Goal: Task Accomplishment & Management: Complete application form

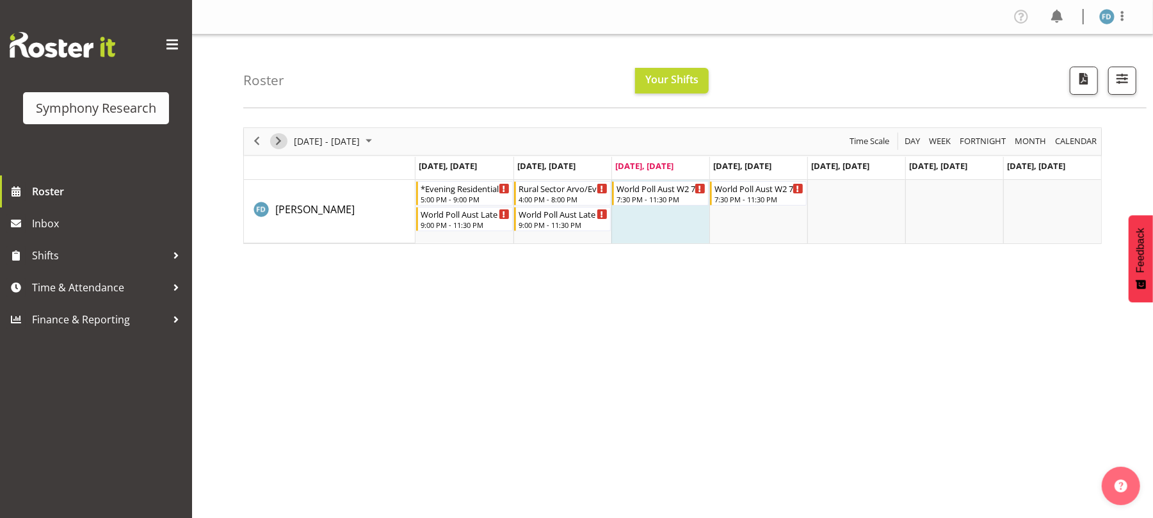
click at [271, 143] on span "Next" at bounding box center [278, 141] width 15 height 16
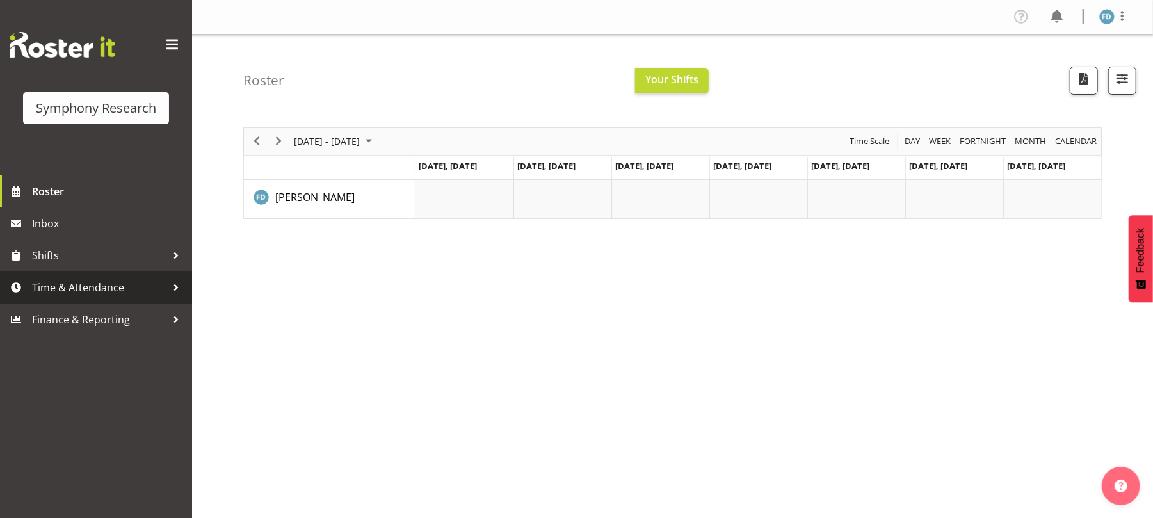
click at [103, 287] on span "Time & Attendance" at bounding box center [99, 287] width 134 height 19
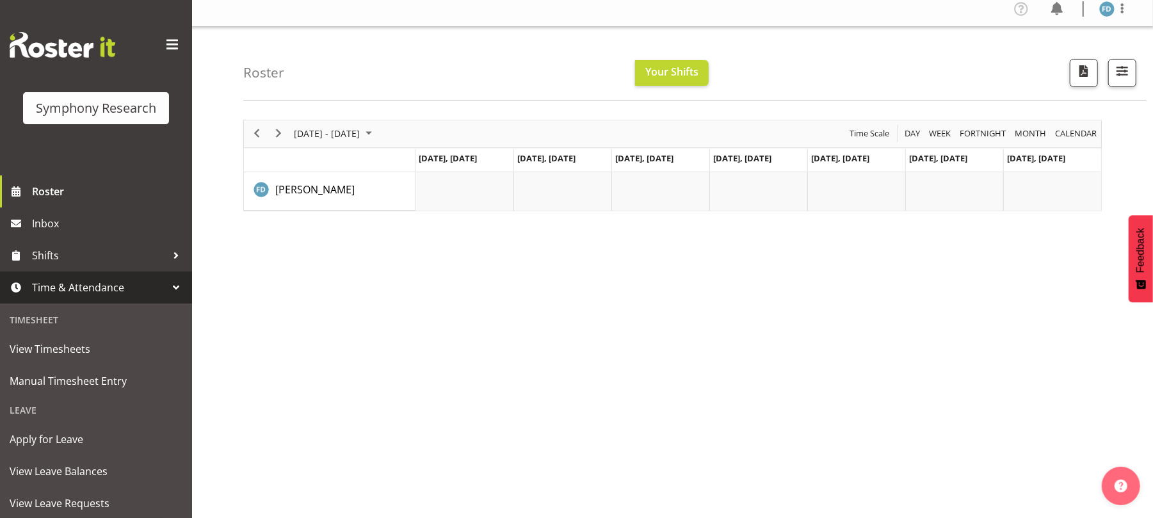
scroll to position [6, 0]
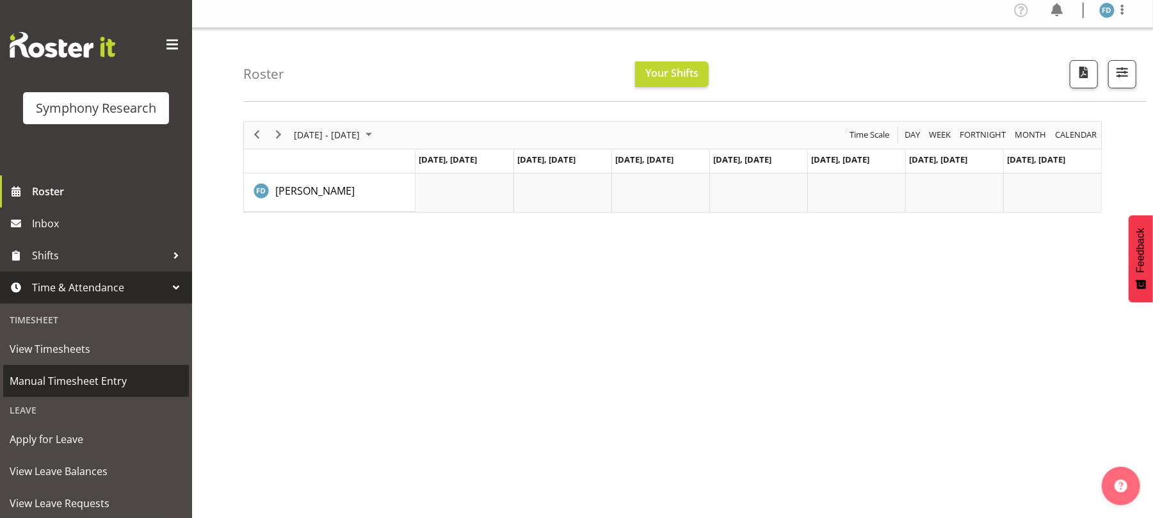
click at [121, 380] on span "Manual Timesheet Entry" at bounding box center [96, 380] width 173 height 19
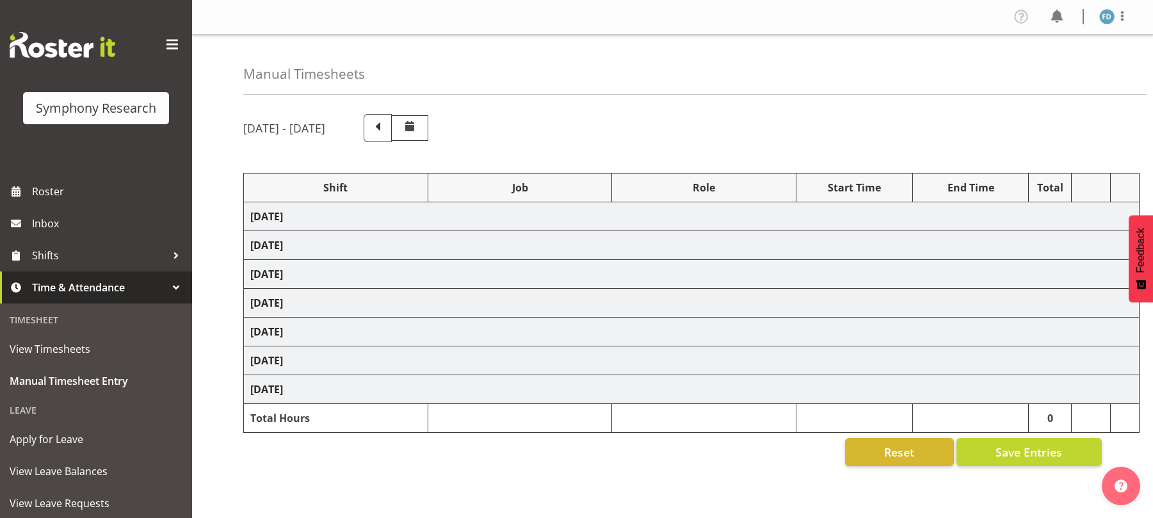
select select "56692"
select select "10499"
select select "47"
select select "81298"
select select "10587"
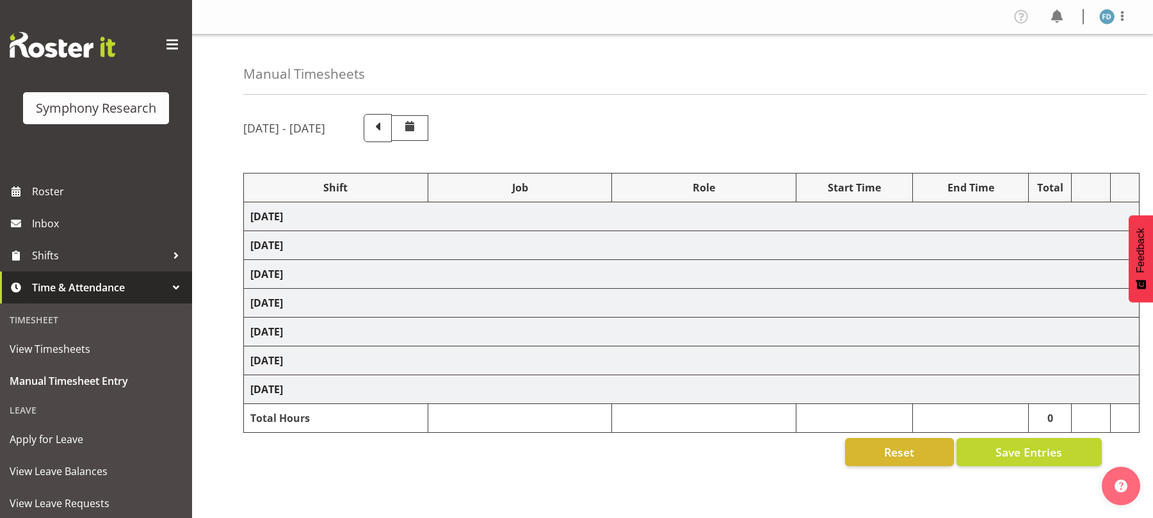
select select "47"
select select "56692"
select select "10499"
select select "47"
select select "56692"
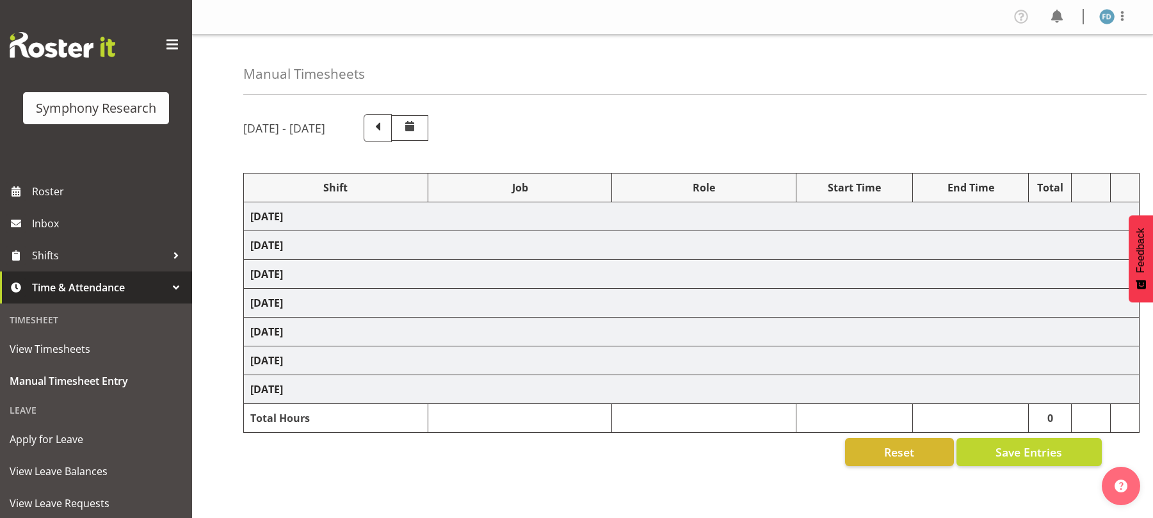
select select "10499"
select select "47"
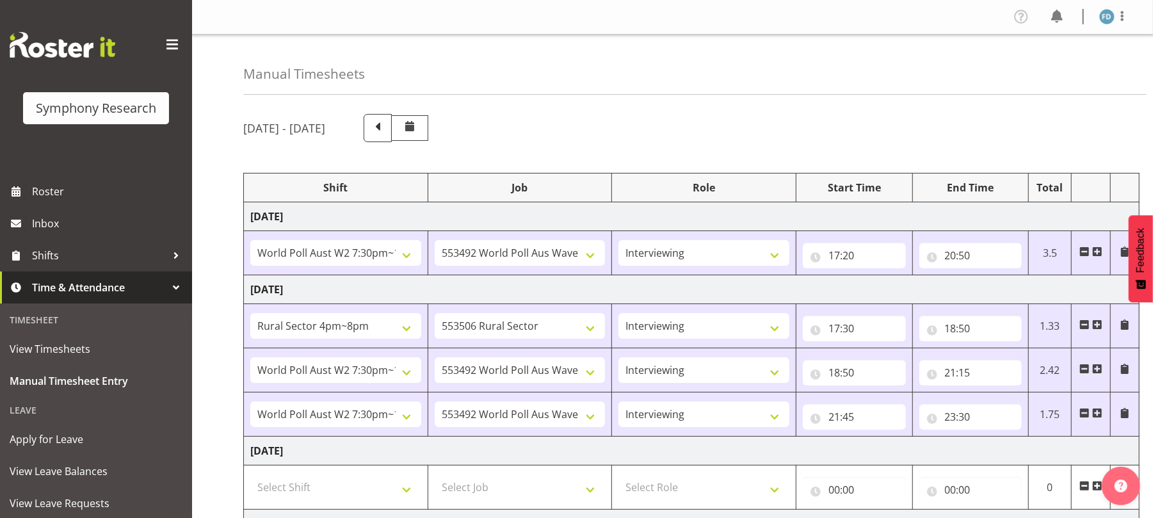
scroll to position [159, 0]
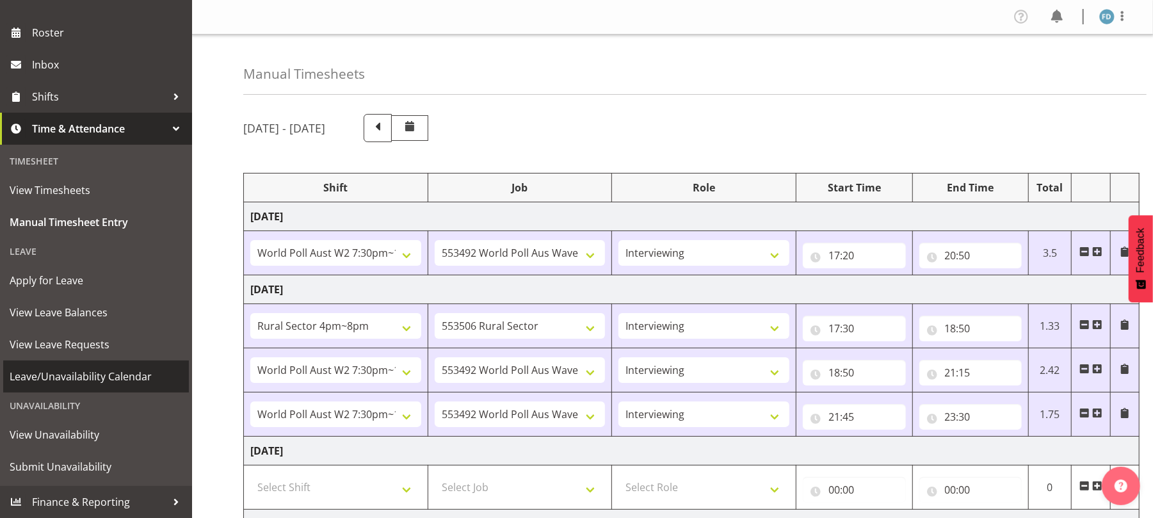
click at [105, 375] on span "Leave/Unavailability Calendar" at bounding box center [96, 376] width 173 height 19
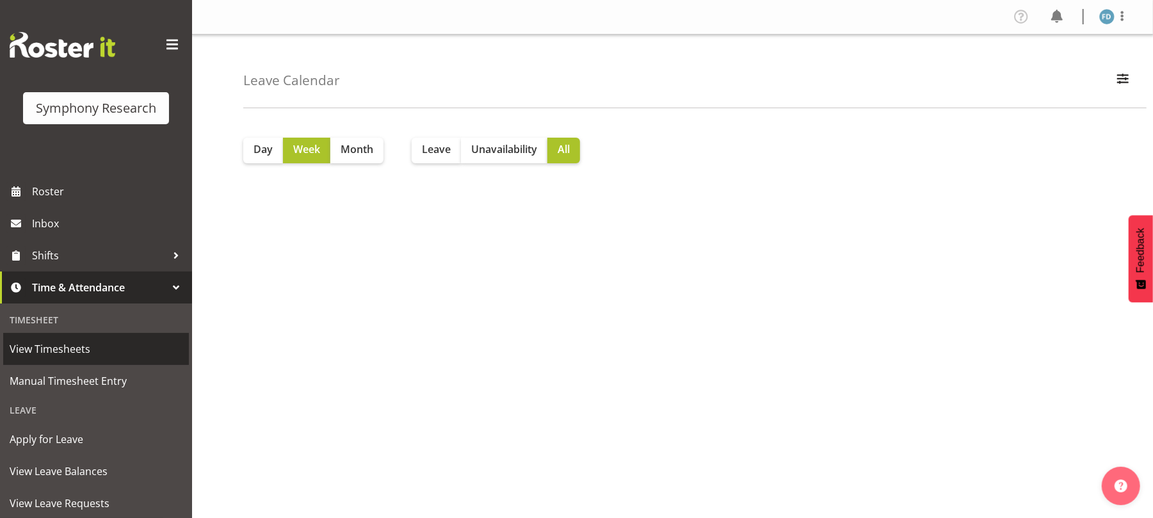
scroll to position [159, 0]
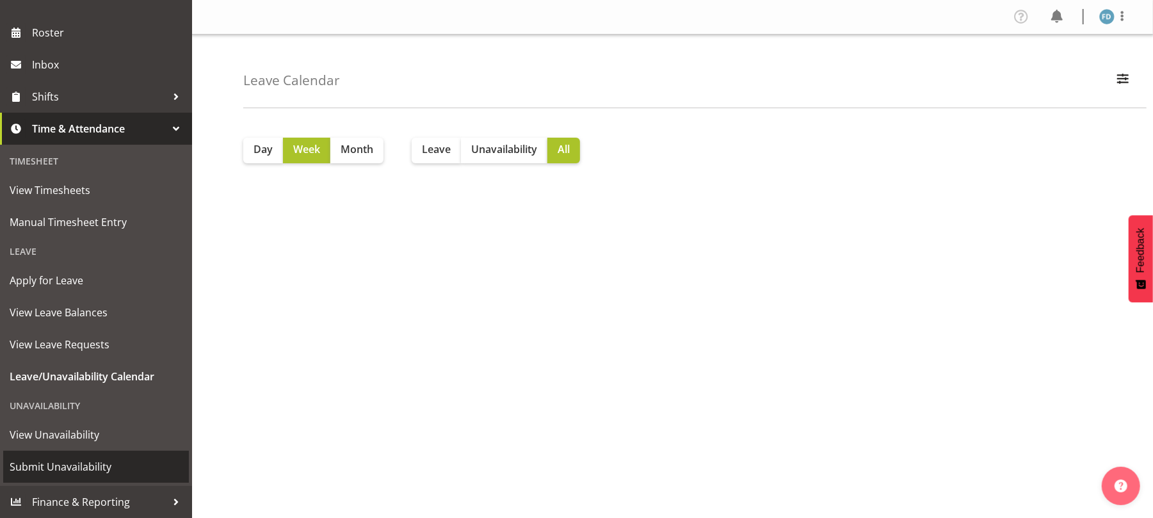
click at [83, 461] on span "Submit Unavailability" at bounding box center [96, 466] width 173 height 19
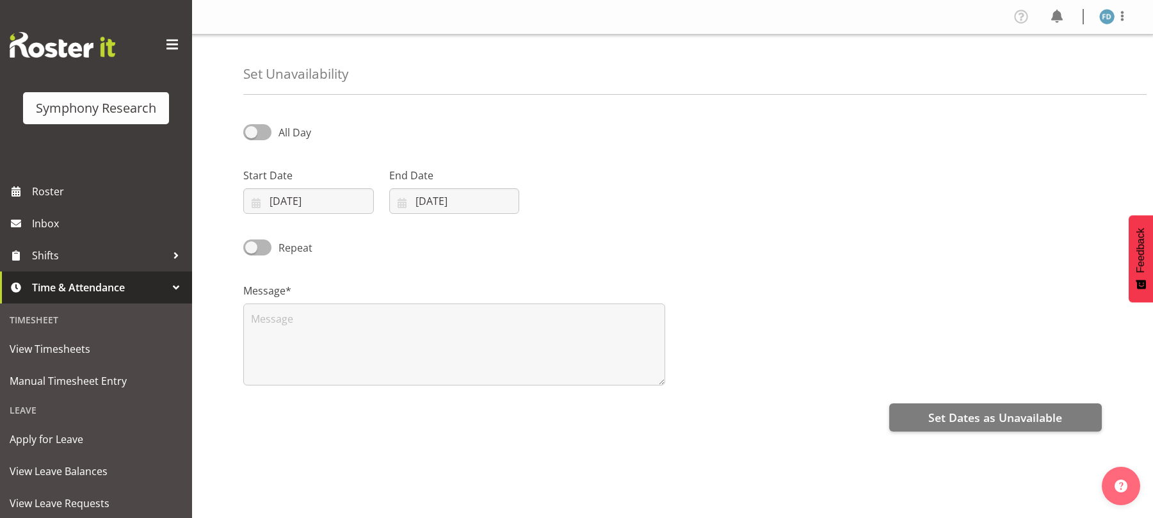
select select "9"
select select "2025"
click at [264, 203] on input "01/10/2025" at bounding box center [308, 201] width 131 height 26
click at [425, 330] on span "11" at bounding box center [422, 330] width 10 height 12
type input "11/10/2025"
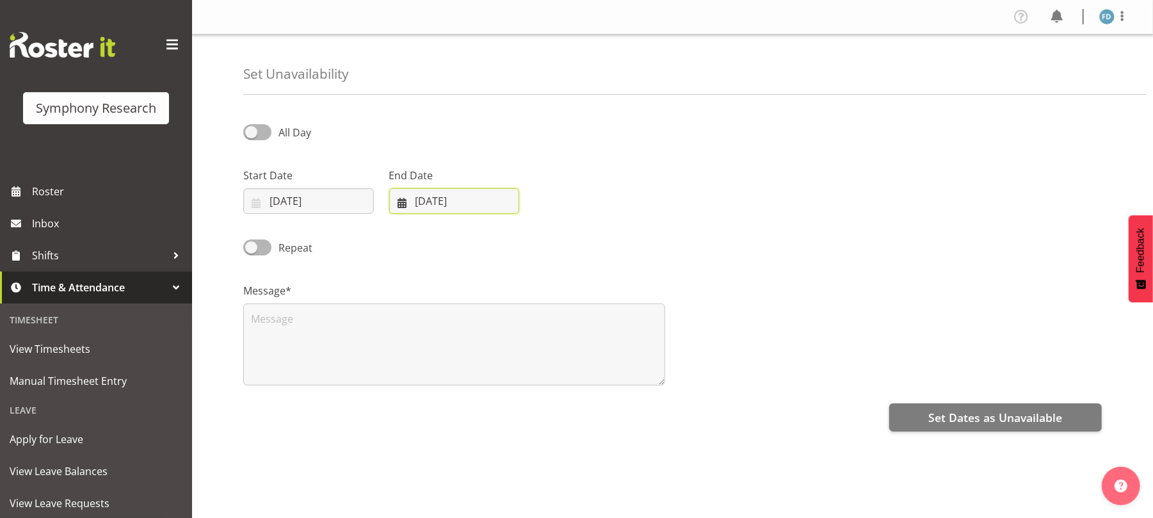
click at [401, 202] on input "01/10/2025" at bounding box center [454, 201] width 131 height 26
click at [572, 331] on span "11" at bounding box center [568, 330] width 10 height 12
type input "11/10/2025"
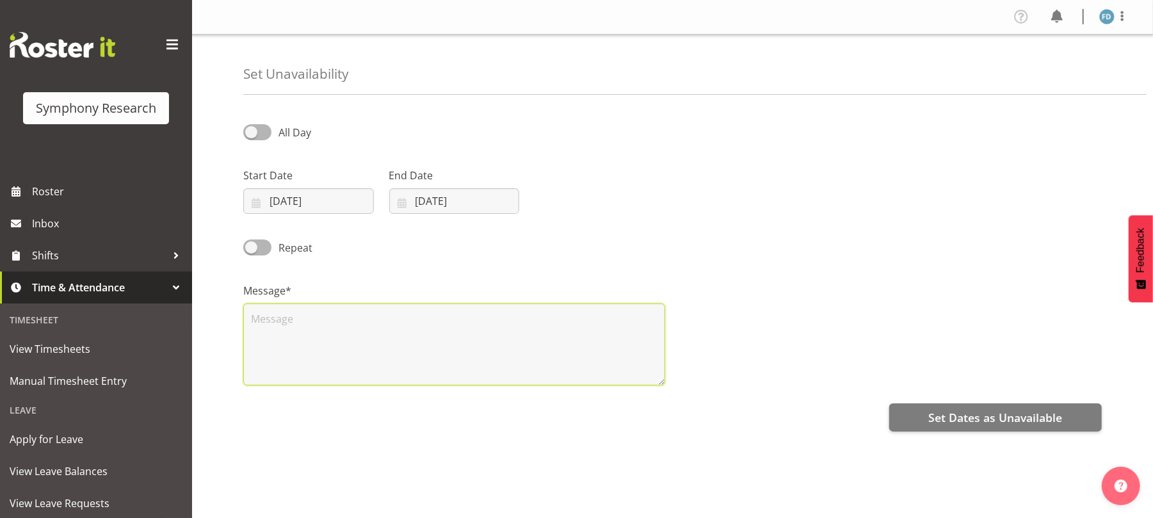
click at [474, 310] on textarea at bounding box center [454, 344] width 422 height 82
type textarea "unavail"
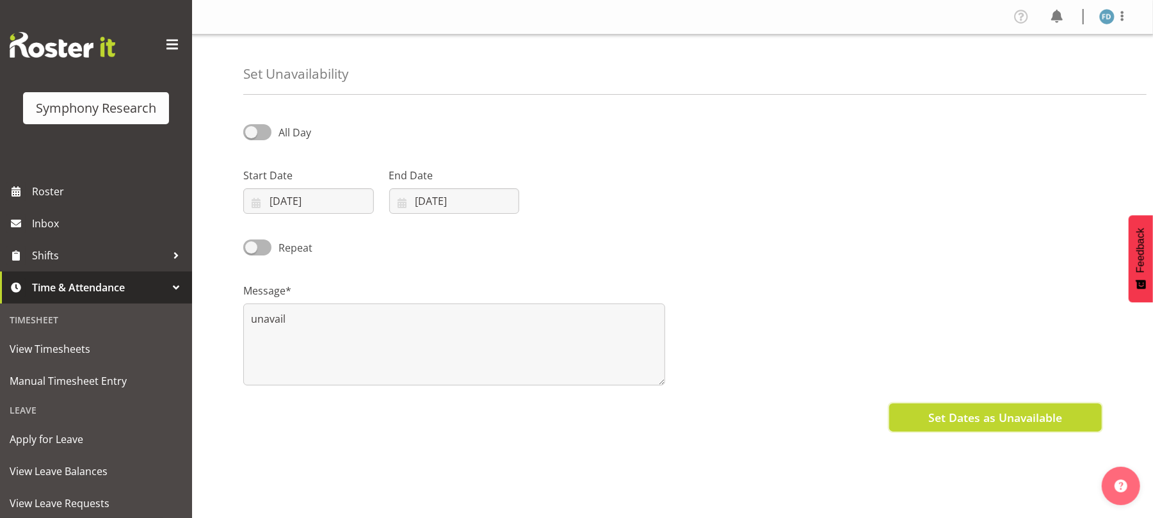
click at [993, 419] on span "Set Dates as Unavailable" at bounding box center [995, 417] width 134 height 17
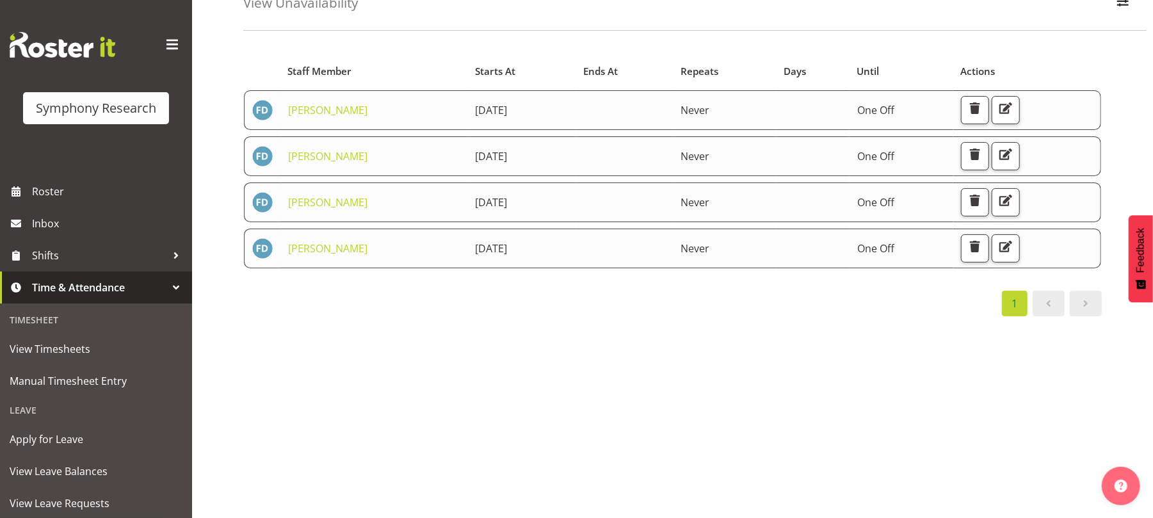
scroll to position [78, 0]
click at [636, 416] on div "Starts At Staff Member Starts At Ends At Repeats Days Until Actions [GEOGRAPHIC…" at bounding box center [697, 296] width 909 height 512
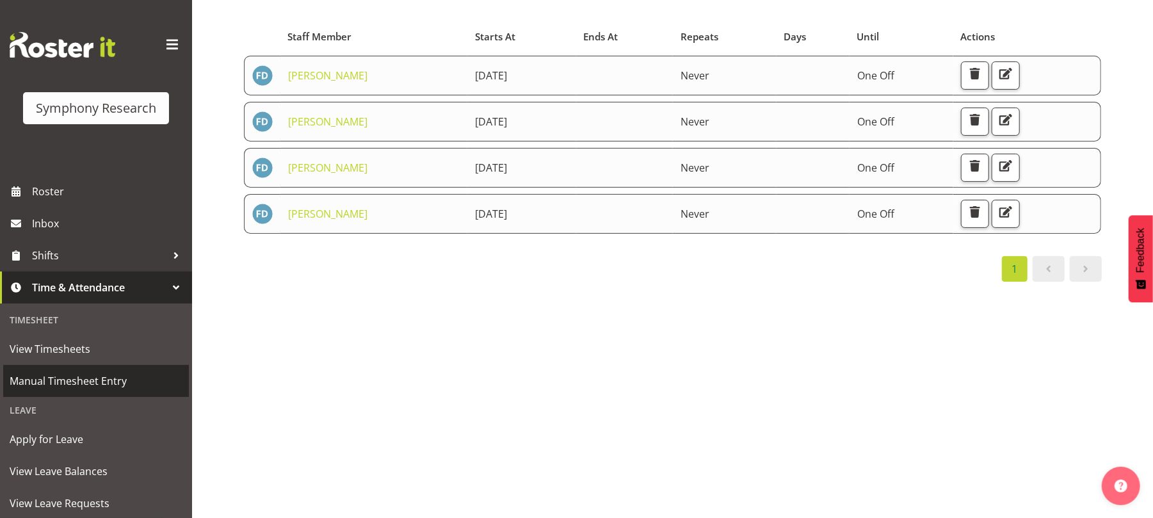
click at [90, 380] on span "Manual Timesheet Entry" at bounding box center [96, 380] width 173 height 19
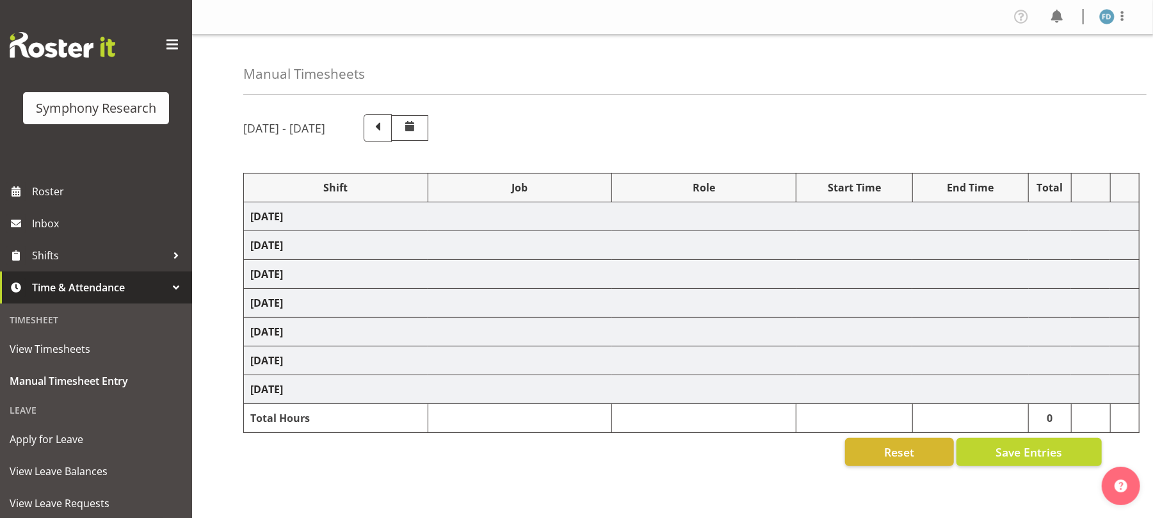
select select "56692"
select select "10499"
select select "47"
select select "81298"
select select "10587"
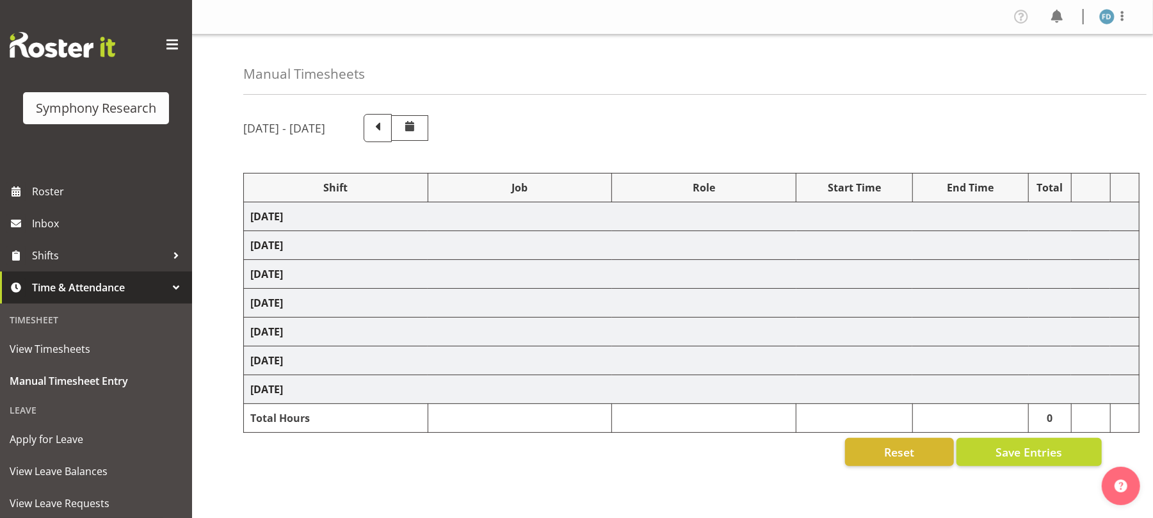
select select "47"
select select "56692"
select select "10499"
select select "47"
select select "56692"
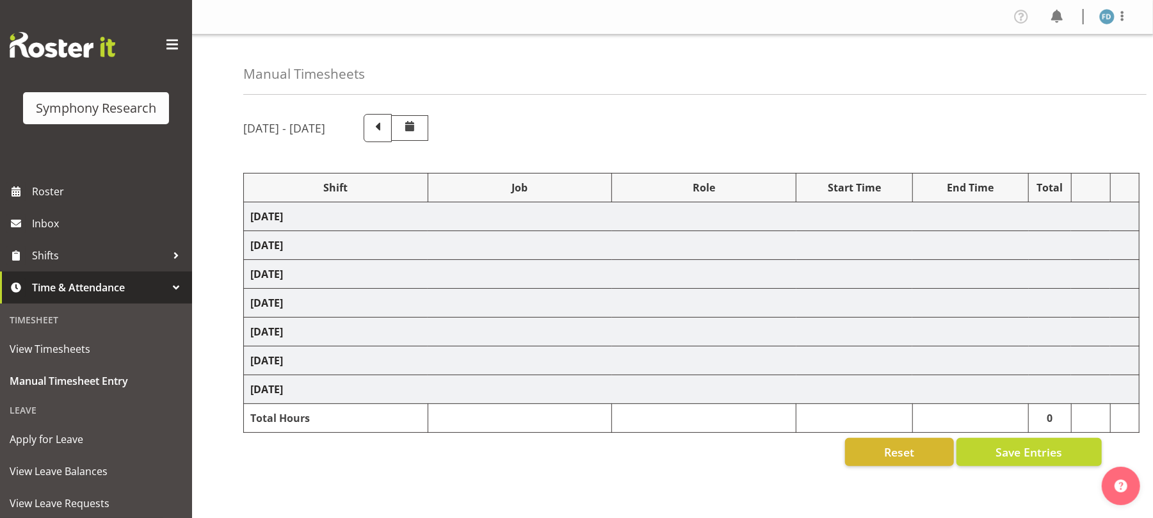
select select "10499"
select select "47"
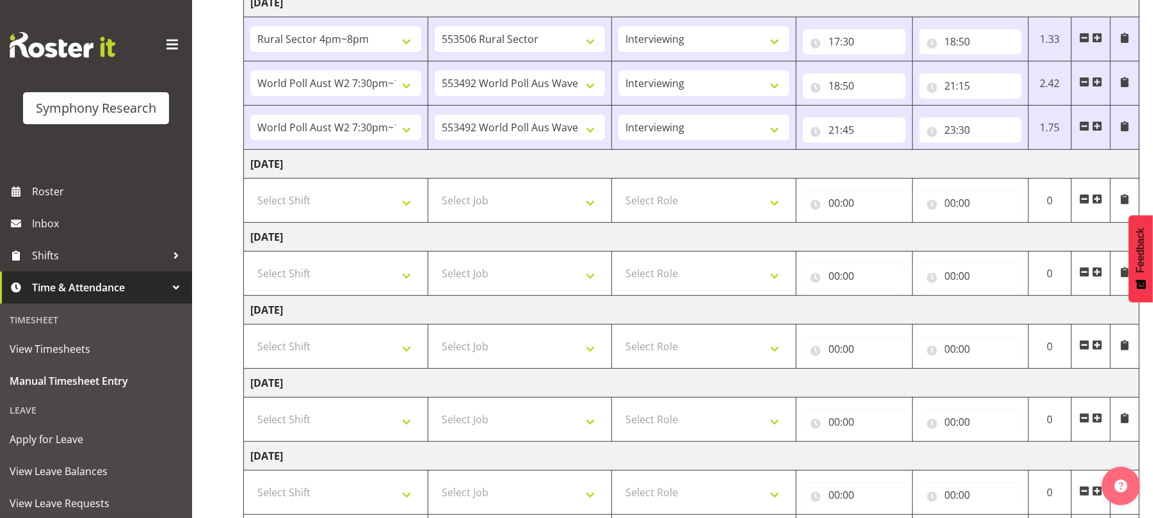
scroll to position [287, 0]
click at [410, 208] on select "Select Shift !!Weekend Residential (Roster IT Shift Label) *Business 9/10am ~ 4…" at bounding box center [335, 200] width 171 height 26
select select "56692"
click at [250, 189] on select "Select Shift !!Weekend Residential (Roster IT Shift Label) *Business 9/10am ~ 4…" at bounding box center [335, 200] width 171 height 26
click at [586, 204] on select "Select Job 550060 IF Admin 553492 World Poll Aus Wave 2 Main 2025 553493 World …" at bounding box center [520, 200] width 171 height 26
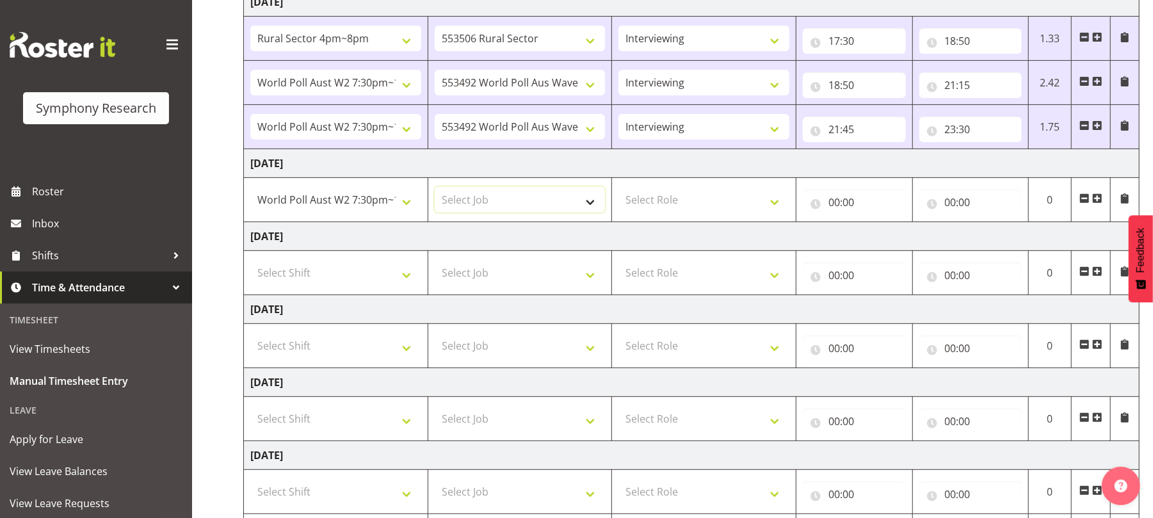
select select "10499"
click at [435, 189] on select "Select Job 550060 IF Admin 553492 World Poll Aus Wave 2 Main 2025 553493 World …" at bounding box center [520, 200] width 171 height 26
click at [784, 210] on select "Select Role Briefing Interviewing" at bounding box center [703, 200] width 171 height 26
select select "47"
click at [618, 189] on select "Select Role Briefing Interviewing" at bounding box center [703, 200] width 171 height 26
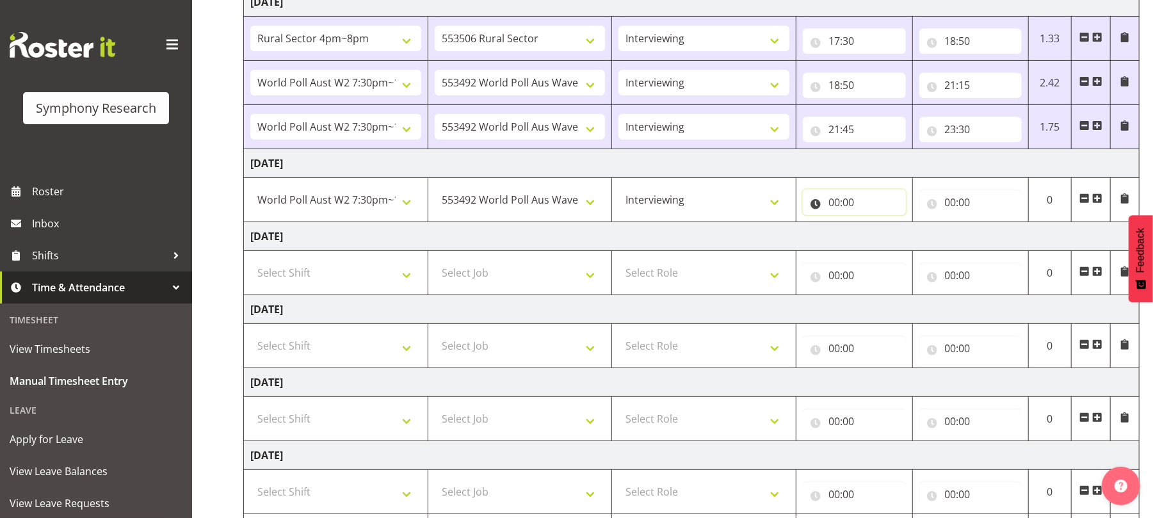
click at [838, 208] on input "00:00" at bounding box center [854, 202] width 103 height 26
click at [886, 230] on select "00 01 02 03 04 05 06 07 08 09 10 11 12 13 14 15 16 17 18 19 20 21 22 23" at bounding box center [890, 236] width 29 height 26
select select "19"
click at [876, 225] on select "00 01 02 03 04 05 06 07 08 09 10 11 12 13 14 15 16 17 18 19 20 21 22 23" at bounding box center [890, 236] width 29 height 26
type input "19:00"
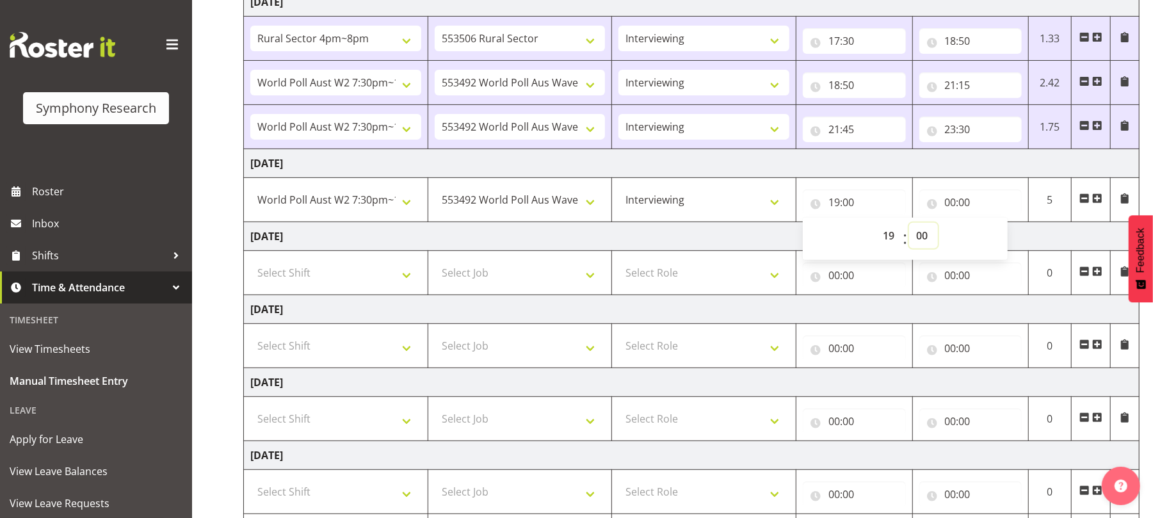
click at [922, 234] on select "00 01 02 03 04 05 06 07 08 09 10 11 12 13 14 15 16 17 18 19 20 21 22 23 24 25 2…" at bounding box center [923, 236] width 29 height 26
select select "30"
click at [909, 225] on select "00 01 02 03 04 05 06 07 08 09 10 11 12 13 14 15 16 17 18 19 20 21 22 23 24 25 2…" at bounding box center [923, 236] width 29 height 26
type input "19:30"
click at [950, 205] on input "00:00" at bounding box center [970, 202] width 103 height 26
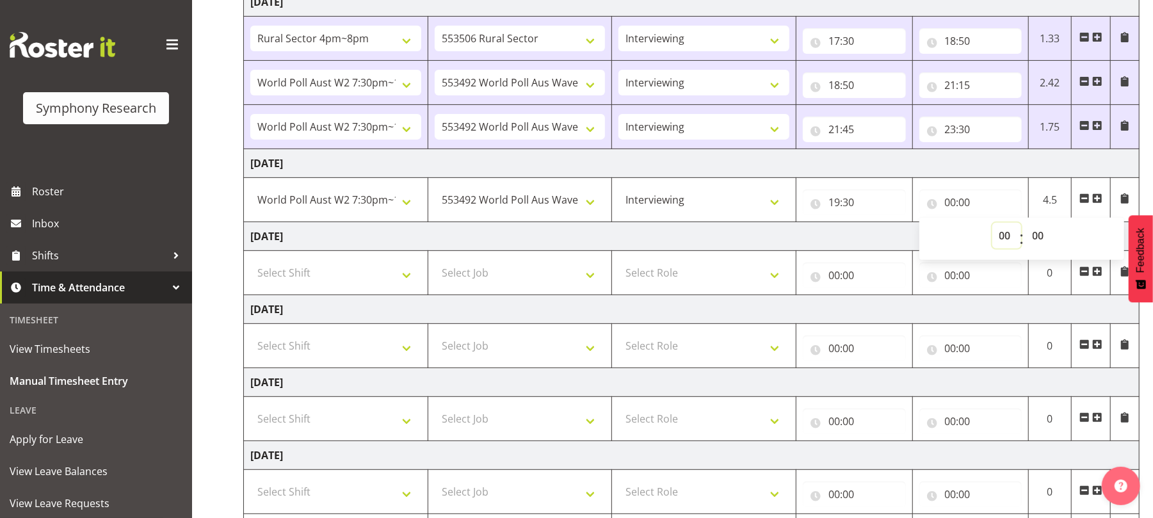
click at [1007, 241] on select "00 01 02 03 04 05 06 07 08 09 10 11 12 13 14 15 16 17 18 19 20 21 22 23" at bounding box center [1006, 236] width 29 height 26
select select "22"
click at [992, 225] on select "00 01 02 03 04 05 06 07 08 09 10 11 12 13 14 15 16 17 18 19 20 21 22 23" at bounding box center [1006, 236] width 29 height 26
type input "22:00"
click at [1040, 237] on select "00 01 02 03 04 05 06 07 08 09 10 11 12 13 14 15 16 17 18 19 20 21 22 23 24 25 2…" at bounding box center [1039, 236] width 29 height 26
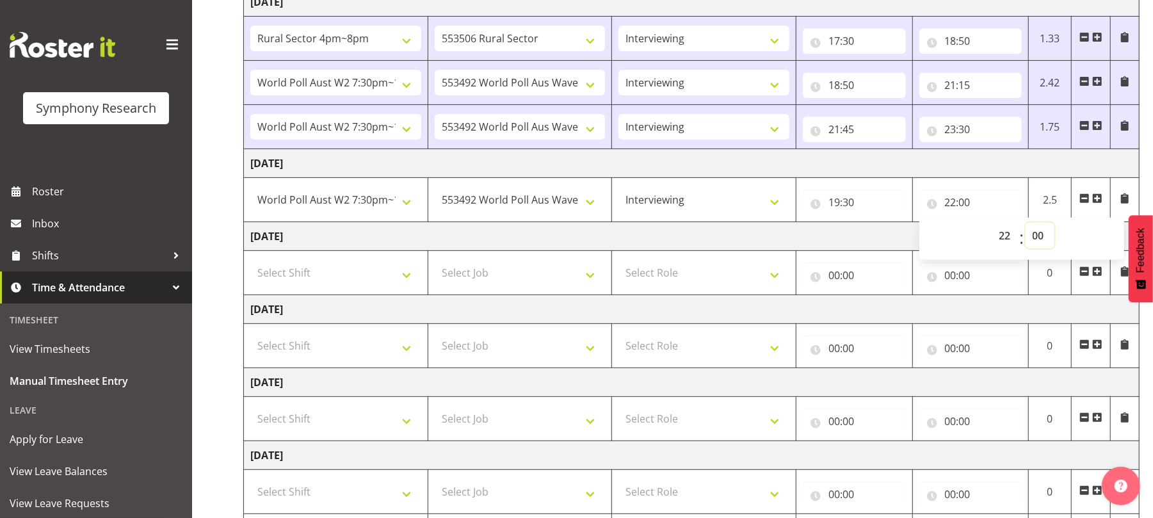
select select "30"
click at [1025, 225] on select "00 01 02 03 04 05 06 07 08 09 10 11 12 13 14 15 16 17 18 19 20 21 22 23 24 25 2…" at bounding box center [1039, 236] width 29 height 26
type input "22:30"
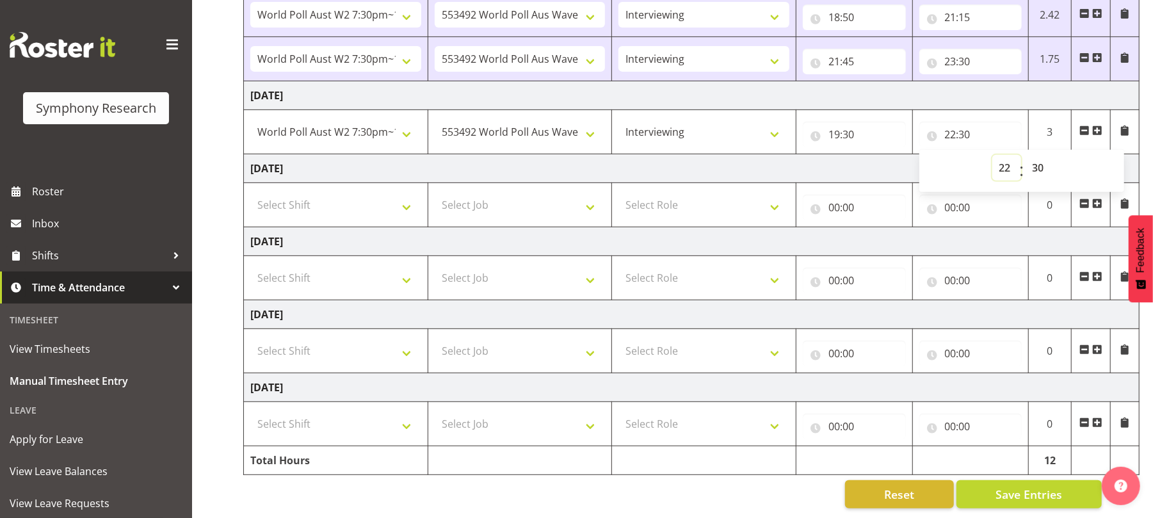
click at [1005, 155] on select "00 01 02 03 04 05 06 07 08 09 10 11 12 13 14 15 16 17 18 19 20 21 22 23" at bounding box center [1006, 168] width 29 height 26
select select "23"
click at [992, 155] on select "00 01 02 03 04 05 06 07 08 09 10 11 12 13 14 15 16 17 18 19 20 21 22 23" at bounding box center [1006, 168] width 29 height 26
type input "23:30"
click at [1032, 492] on button "Save Entries" at bounding box center [1028, 494] width 145 height 28
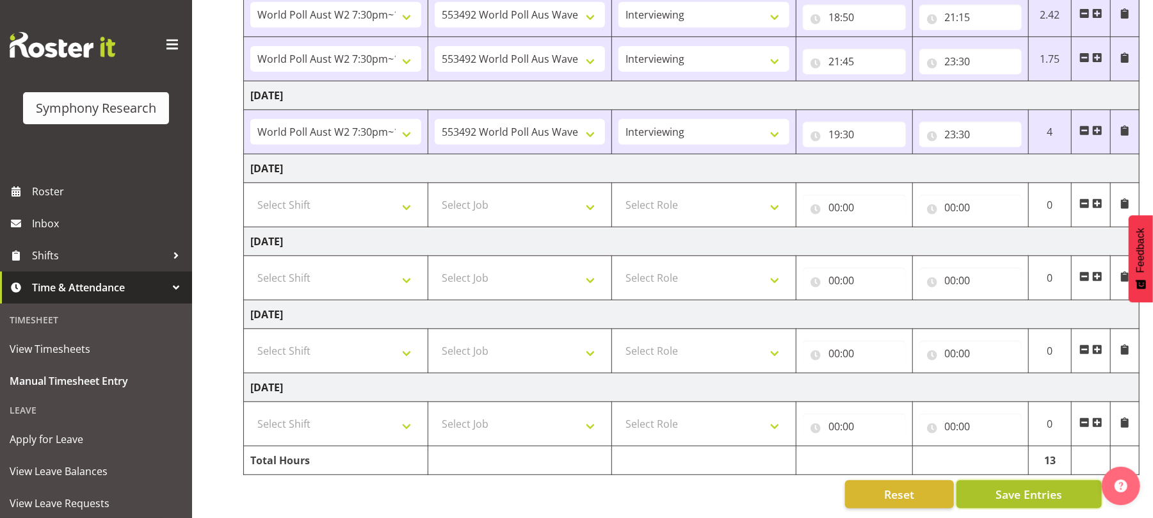
click at [1032, 486] on span "Save Entries" at bounding box center [1028, 494] width 67 height 17
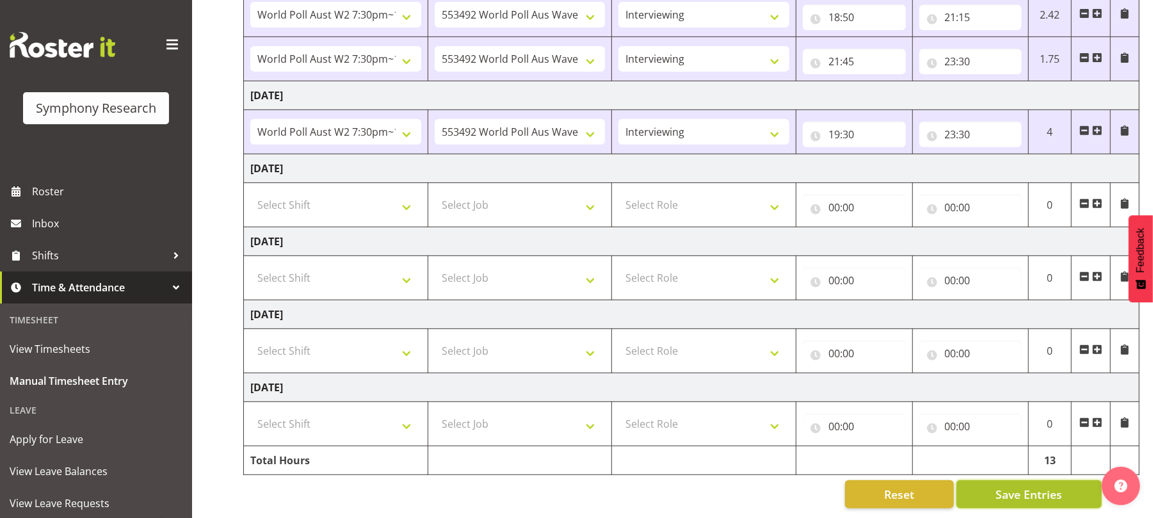
click at [1032, 486] on span "Save Entries" at bounding box center [1028, 494] width 67 height 17
click at [1025, 486] on span "Save Entries" at bounding box center [1028, 494] width 67 height 17
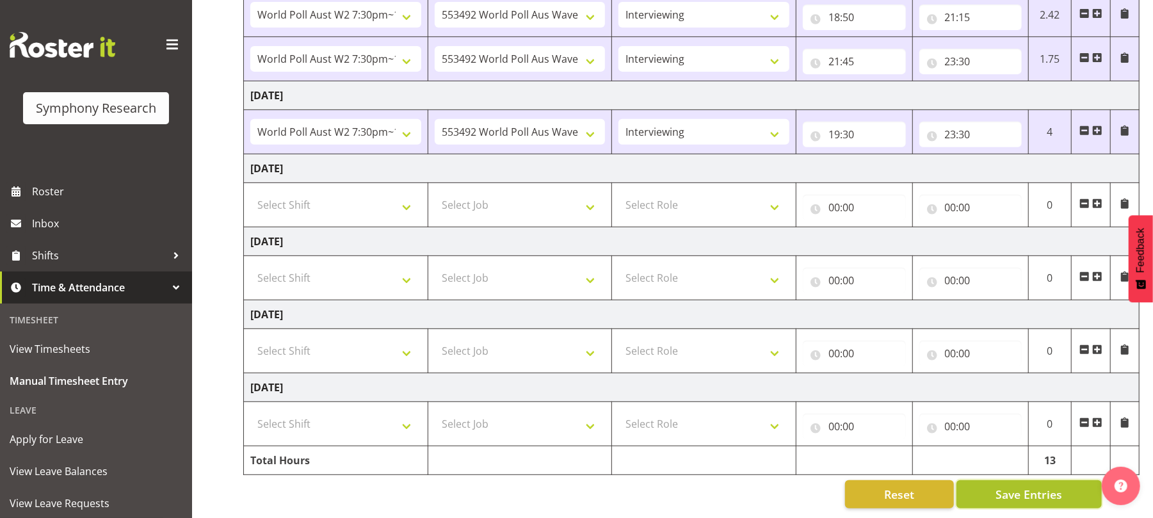
click at [1025, 486] on span "Save Entries" at bounding box center [1028, 494] width 67 height 17
click at [1035, 486] on span "Save Entries" at bounding box center [1028, 494] width 67 height 17
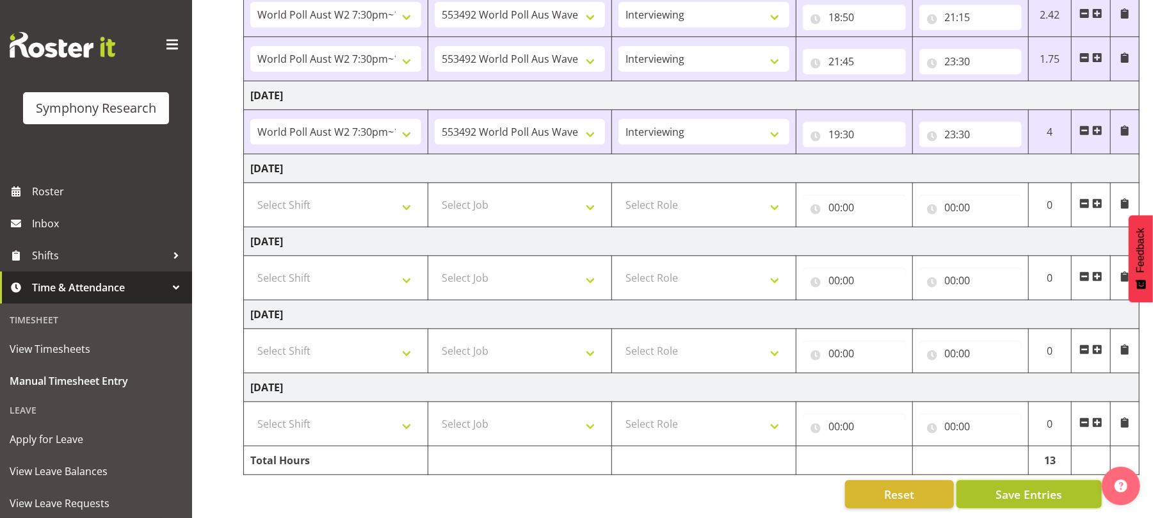
click at [1035, 486] on span "Save Entries" at bounding box center [1028, 494] width 67 height 17
click at [1016, 489] on span "Save Entries" at bounding box center [1028, 494] width 67 height 17
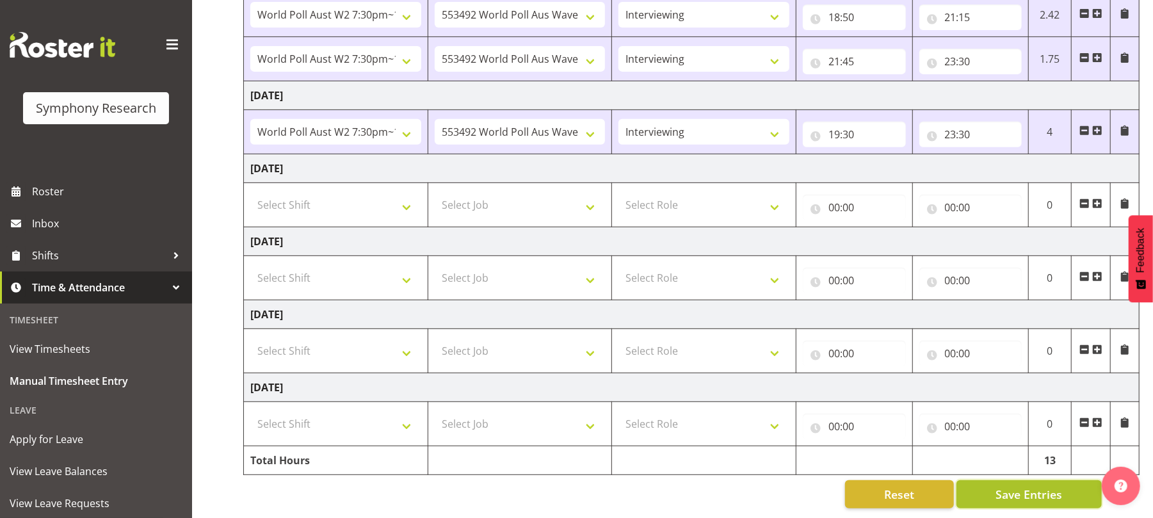
click at [1016, 489] on span "Save Entries" at bounding box center [1028, 494] width 67 height 17
click at [1025, 486] on span "Save Entries" at bounding box center [1028, 494] width 67 height 17
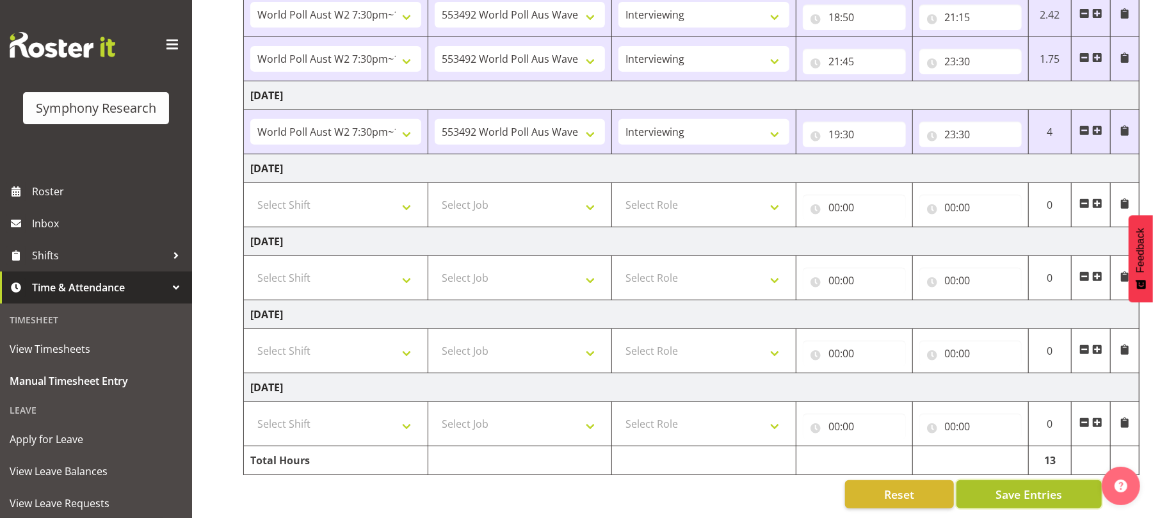
click at [1025, 486] on span "Save Entries" at bounding box center [1028, 494] width 67 height 17
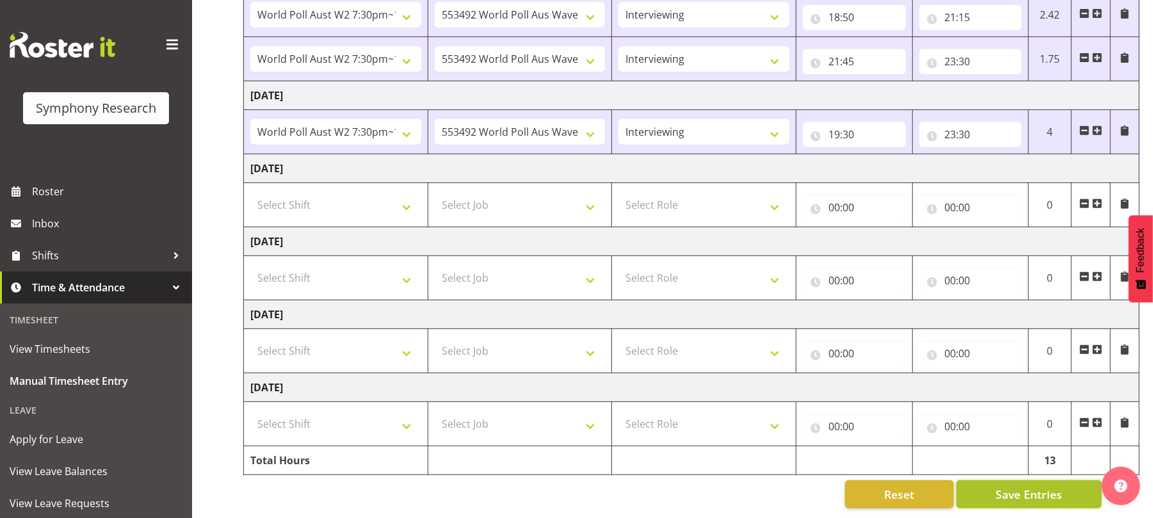
click at [1032, 494] on button "Save Entries" at bounding box center [1028, 494] width 145 height 28
click at [1019, 486] on span "Save Entries" at bounding box center [1028, 494] width 67 height 17
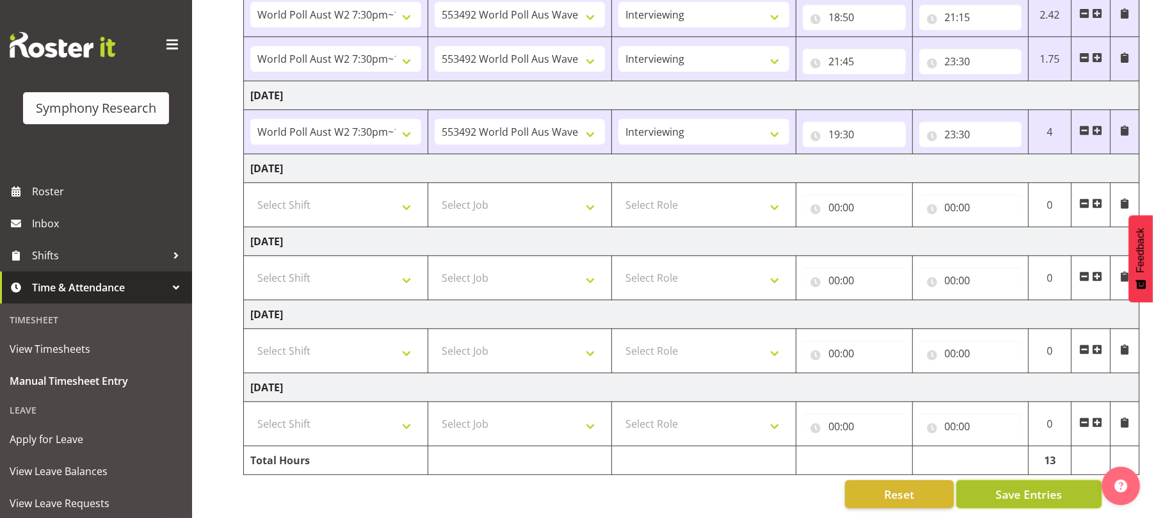
click at [1019, 486] on span "Save Entries" at bounding box center [1028, 494] width 67 height 17
click at [1033, 486] on span "Save Entries" at bounding box center [1028, 494] width 67 height 17
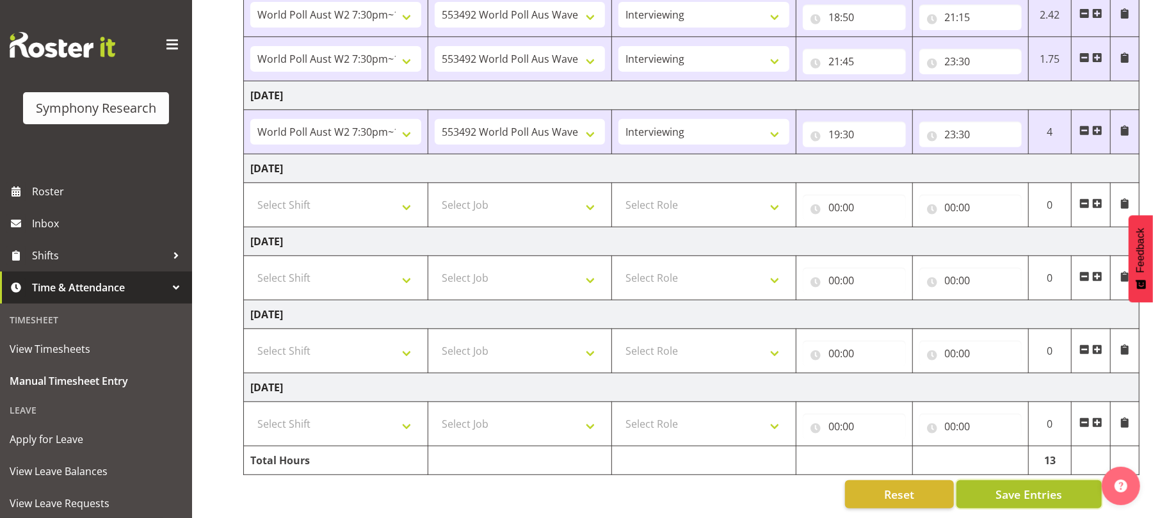
click at [1033, 486] on span "Save Entries" at bounding box center [1028, 494] width 67 height 17
click at [1041, 486] on span "Save Entries" at bounding box center [1028, 494] width 67 height 17
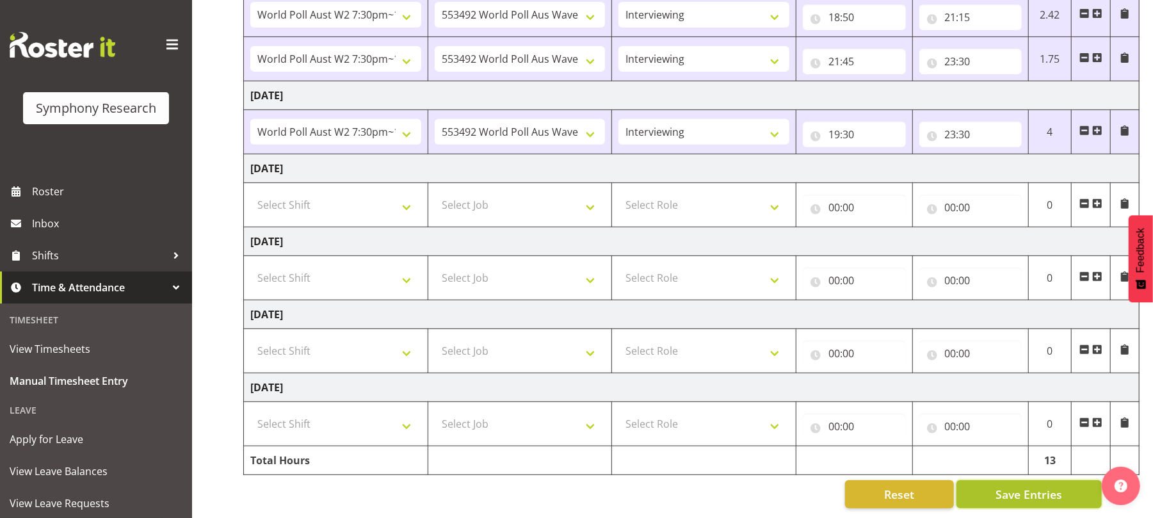
click at [1041, 486] on span "Save Entries" at bounding box center [1028, 494] width 67 height 17
click at [1030, 486] on span "Save Entries" at bounding box center [1028, 494] width 67 height 17
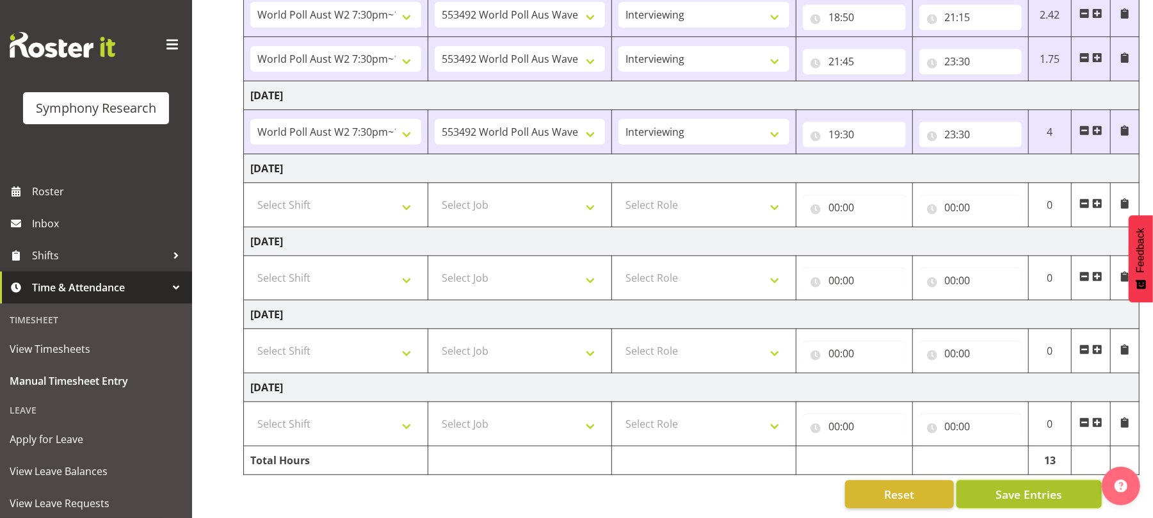
click at [1030, 486] on span "Save Entries" at bounding box center [1028, 494] width 67 height 17
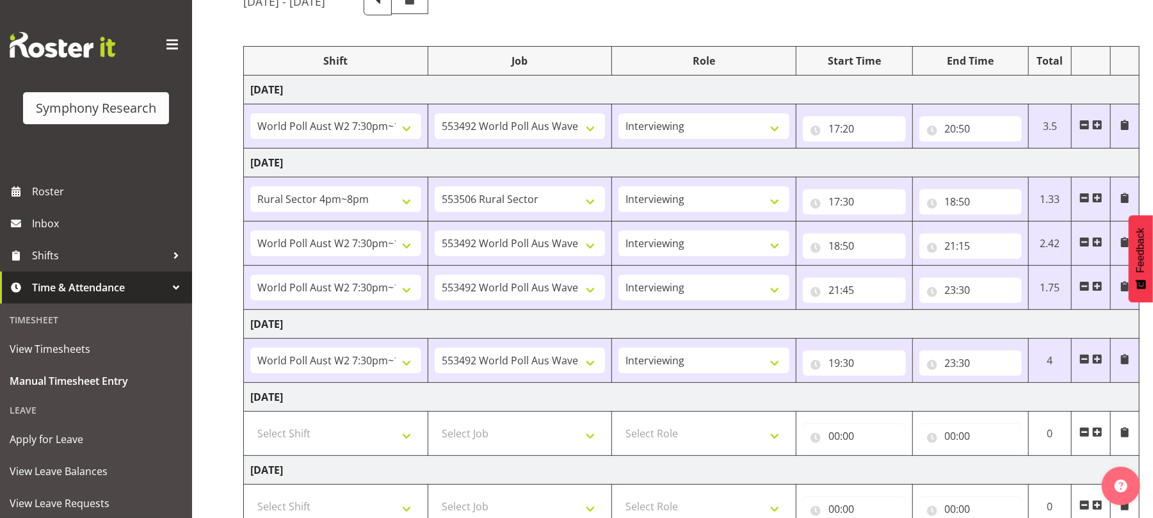
scroll to position [0, 0]
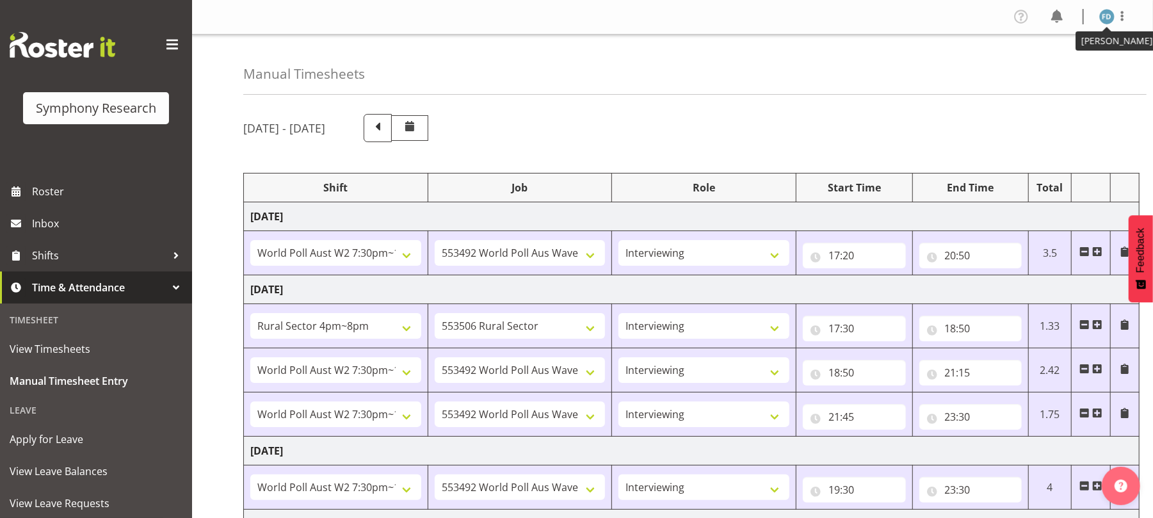
click at [1107, 22] on img at bounding box center [1106, 16] width 15 height 15
click at [1068, 70] on link "Log Out" at bounding box center [1068, 67] width 123 height 23
